Goal: Transaction & Acquisition: Purchase product/service

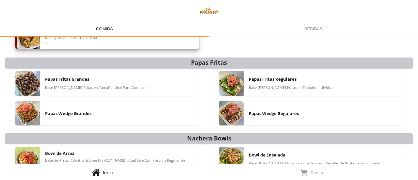
scroll to position [178, 0]
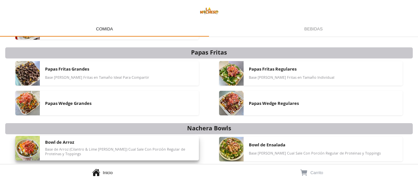
click at [100, 145] on div "Bowl de Arroz Base de Arroz (Cilantro & Lime [PERSON_NAME]) Cual Sale Con Porci…" at bounding box center [119, 148] width 148 height 24
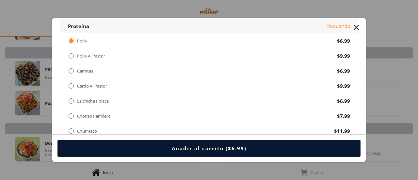
scroll to position [98, 0]
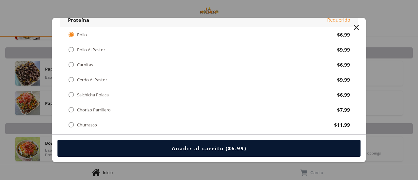
click at [70, 78] on div "" at bounding box center [71, 79] width 7 height 7
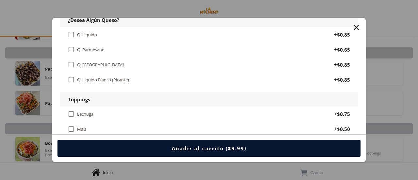
scroll to position [424, 0]
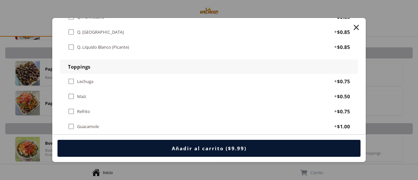
click at [72, 93] on div "" at bounding box center [71, 96] width 7 height 7
click at [71, 109] on div "" at bounding box center [71, 111] width 7 height 7
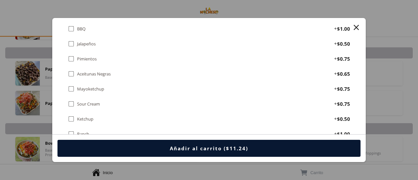
scroll to position [555, 0]
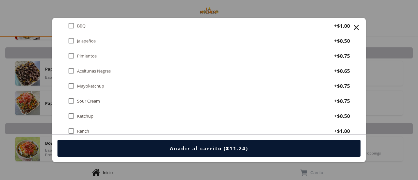
click at [72, 97] on div "" at bounding box center [71, 100] width 7 height 7
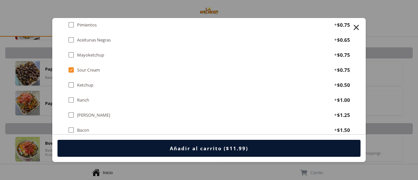
scroll to position [587, 0]
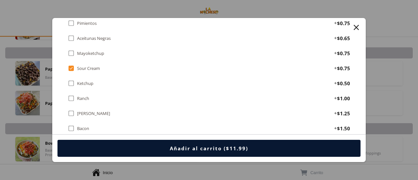
click at [71, 110] on div "" at bounding box center [71, 113] width 7 height 7
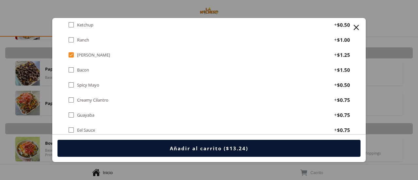
scroll to position [652, 0]
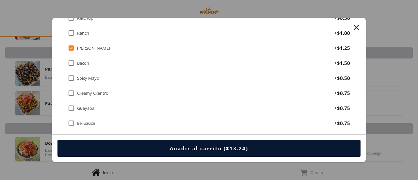
click at [70, 89] on div "" at bounding box center [71, 92] width 7 height 7
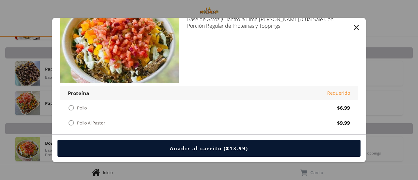
scroll to position [0, 0]
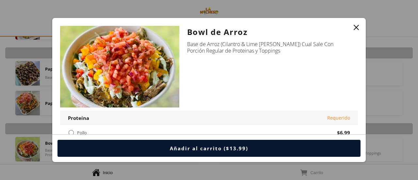
click at [204, 146] on div "Añadir al carrito ($13.99)" at bounding box center [209, 148] width 78 height 7
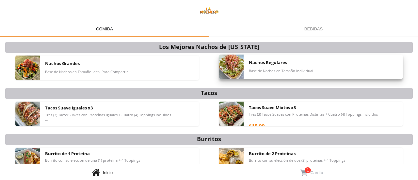
click at [264, 65] on span "Nachos Regulares" at bounding box center [268, 62] width 38 height 6
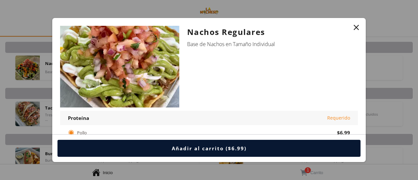
click at [356, 28] on div "" at bounding box center [355, 27] width 9 height 9
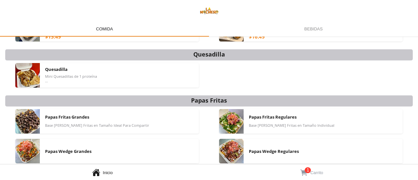
scroll to position [163, 0]
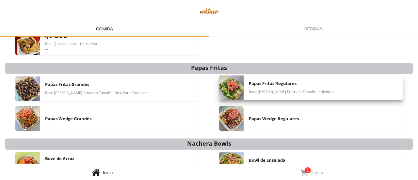
click at [273, 82] on span "Papas Fritas Regulares" at bounding box center [273, 83] width 48 height 6
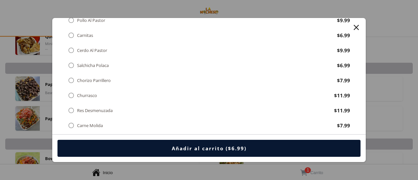
scroll to position [130, 0]
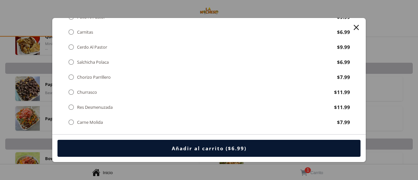
click at [71, 105] on div "" at bounding box center [71, 106] width 7 height 7
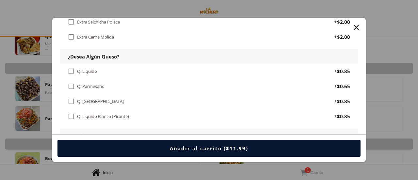
scroll to position [391, 0]
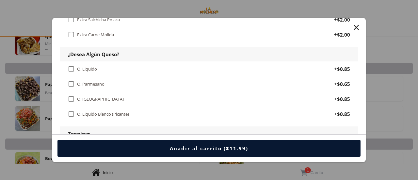
click at [73, 68] on div "" at bounding box center [71, 68] width 7 height 7
click at [72, 98] on div "" at bounding box center [71, 98] width 7 height 7
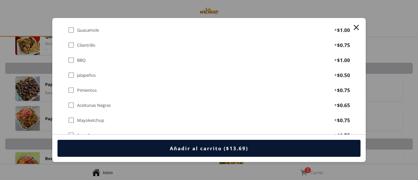
scroll to position [587, 0]
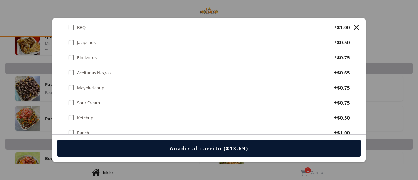
click at [73, 99] on div "" at bounding box center [71, 102] width 7 height 7
click at [71, 114] on div "" at bounding box center [71, 117] width 7 height 7
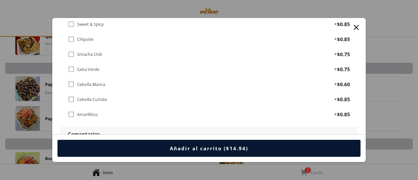
click at [72, 111] on div "" at bounding box center [71, 114] width 7 height 7
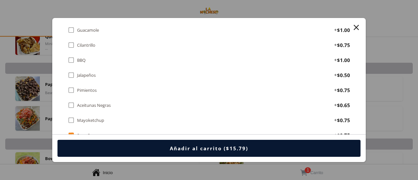
scroll to position [587, 0]
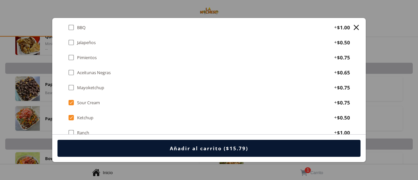
click at [72, 84] on div "" at bounding box center [71, 87] width 7 height 7
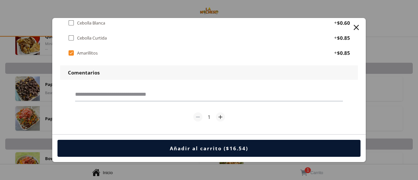
click at [181, 146] on div "Añadir al carrito ($16.54)" at bounding box center [209, 148] width 78 height 7
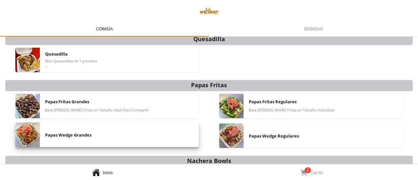
scroll to position [113, 0]
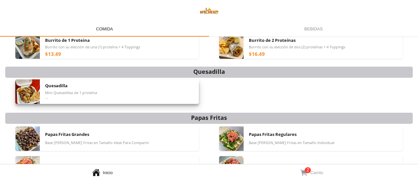
click at [78, 88] on div "Quesadilla Mini Quesadillas de 1 proteína Toppings Salen Aparte" at bounding box center [119, 91] width 148 height 24
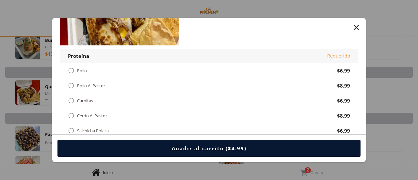
scroll to position [65, 0]
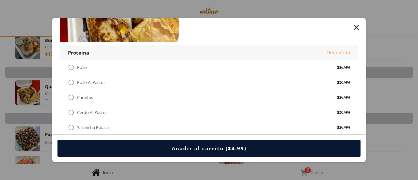
click at [71, 67] on div "" at bounding box center [71, 67] width 7 height 7
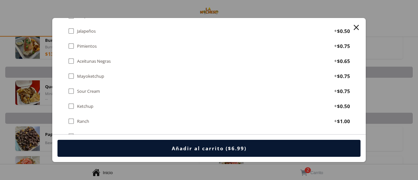
scroll to position [424, 0]
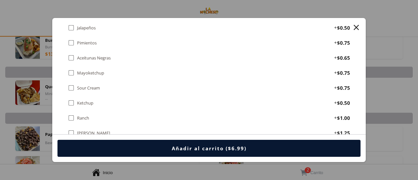
click at [72, 85] on div "" at bounding box center [71, 87] width 7 height 7
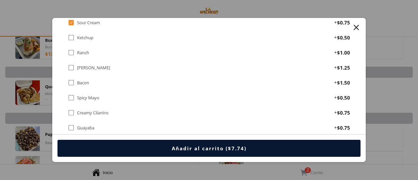
scroll to position [522, 0]
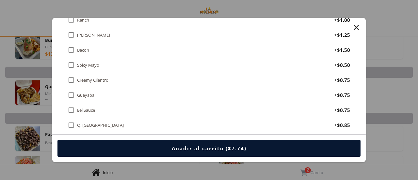
click at [70, 92] on div "" at bounding box center [71, 94] width 7 height 7
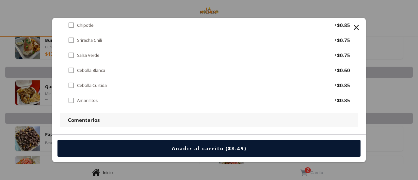
scroll to position [685, 0]
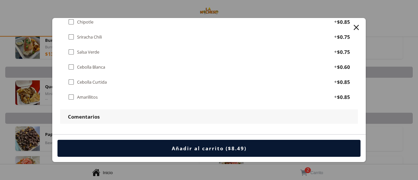
click at [211, 148] on div "Añadir al carrito ($8.49)" at bounding box center [209, 148] width 75 height 7
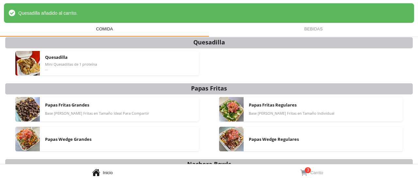
scroll to position [146, 0]
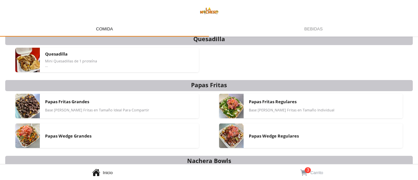
click at [312, 172] on span "Carrito" at bounding box center [316, 172] width 13 height 5
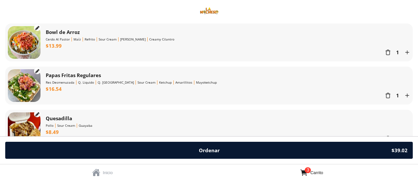
scroll to position [14, 0]
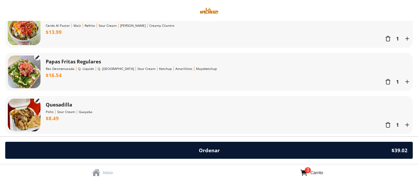
click at [207, 146] on button "Ordenar $39.02" at bounding box center [208, 150] width 407 height 17
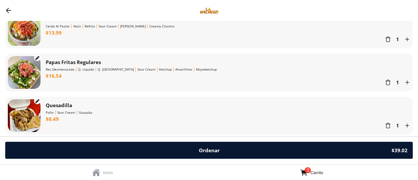
scroll to position [14, 0]
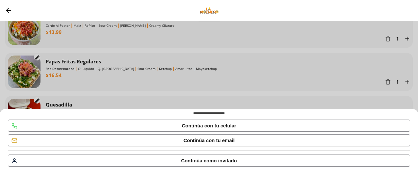
click at [204, 162] on div "Continúa como invitado" at bounding box center [209, 160] width 56 height 6
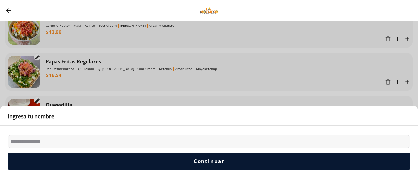
click at [113, 142] on input "Bottom Sheet" at bounding box center [209, 141] width 402 height 13
type input "**********"
click at [196, 161] on div "Continuar" at bounding box center [208, 161] width 31 height 7
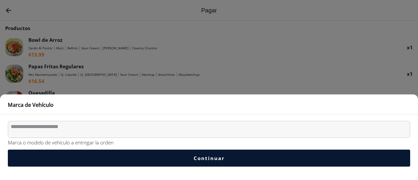
click at [53, 130] on textarea "Bottom Sheet" at bounding box center [209, 129] width 402 height 17
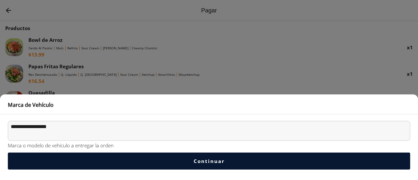
type textarea "**********"
click at [198, 159] on div "Continuar" at bounding box center [208, 161] width 31 height 7
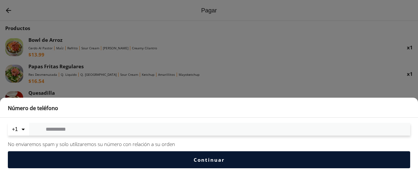
click at [75, 129] on input "Bottom Sheet" at bounding box center [219, 129] width 347 height 6
type input "**********"
click at [155, 156] on button "Continuar" at bounding box center [209, 159] width 402 height 17
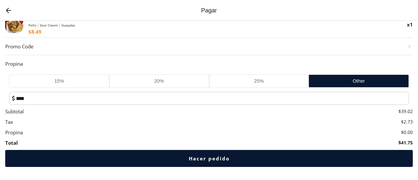
scroll to position [79, 0]
click at [185, 159] on button "Hacer pedido" at bounding box center [208, 158] width 407 height 17
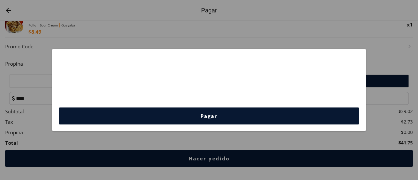
click at [207, 115] on div "Pagar" at bounding box center [208, 116] width 17 height 7
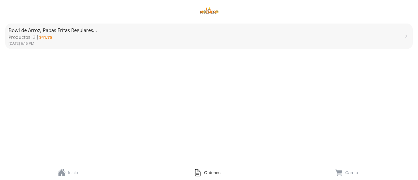
click at [213, 38] on div "Bowl de Arroz, Papas Fritas Regulares, Quesadilla Productos: 3 $41.75 [DATE] 6:…" at bounding box center [202, 36] width 389 height 19
